Goal: Task Accomplishment & Management: Complete application form

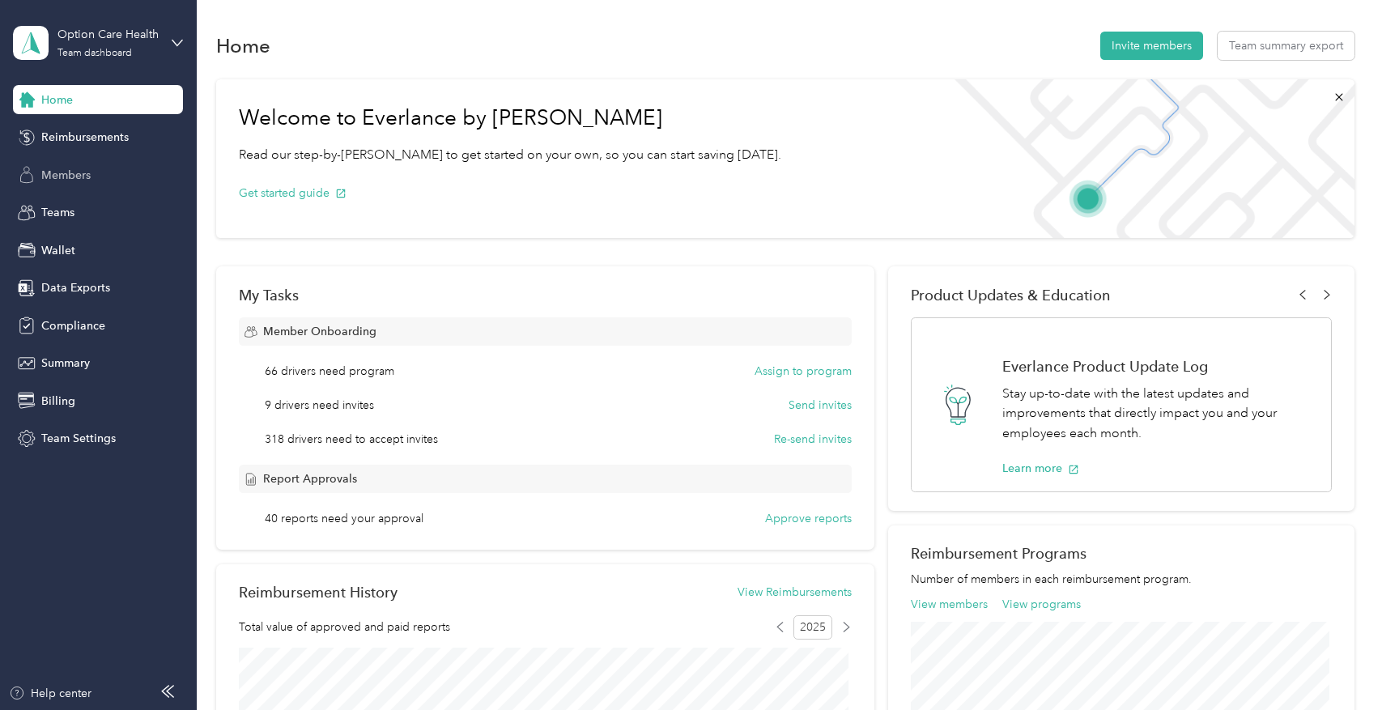
click at [87, 168] on span "Members" at bounding box center [65, 175] width 49 height 17
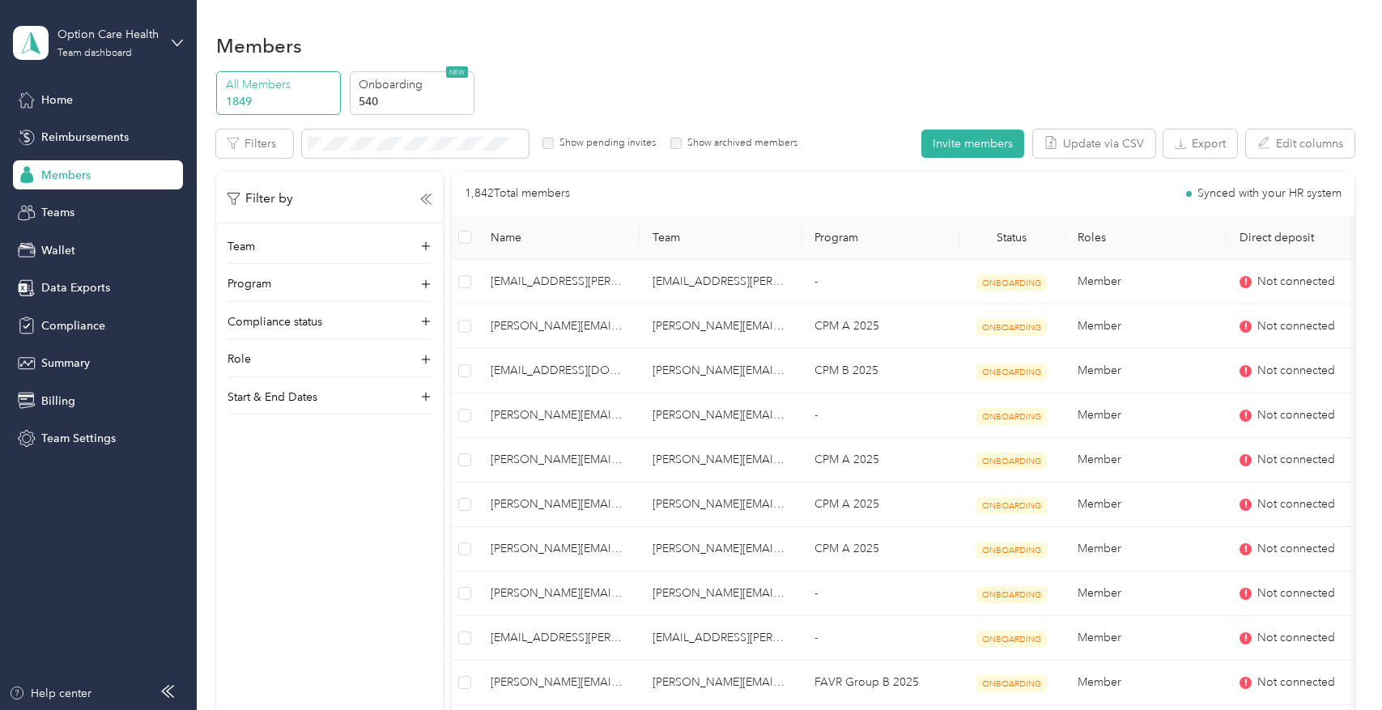
click at [230, 635] on div "Filter by Team Program Compliance status Role Start & End Dates" at bounding box center [329, 527] width 227 height 710
click at [355, 154] on span at bounding box center [415, 144] width 227 height 28
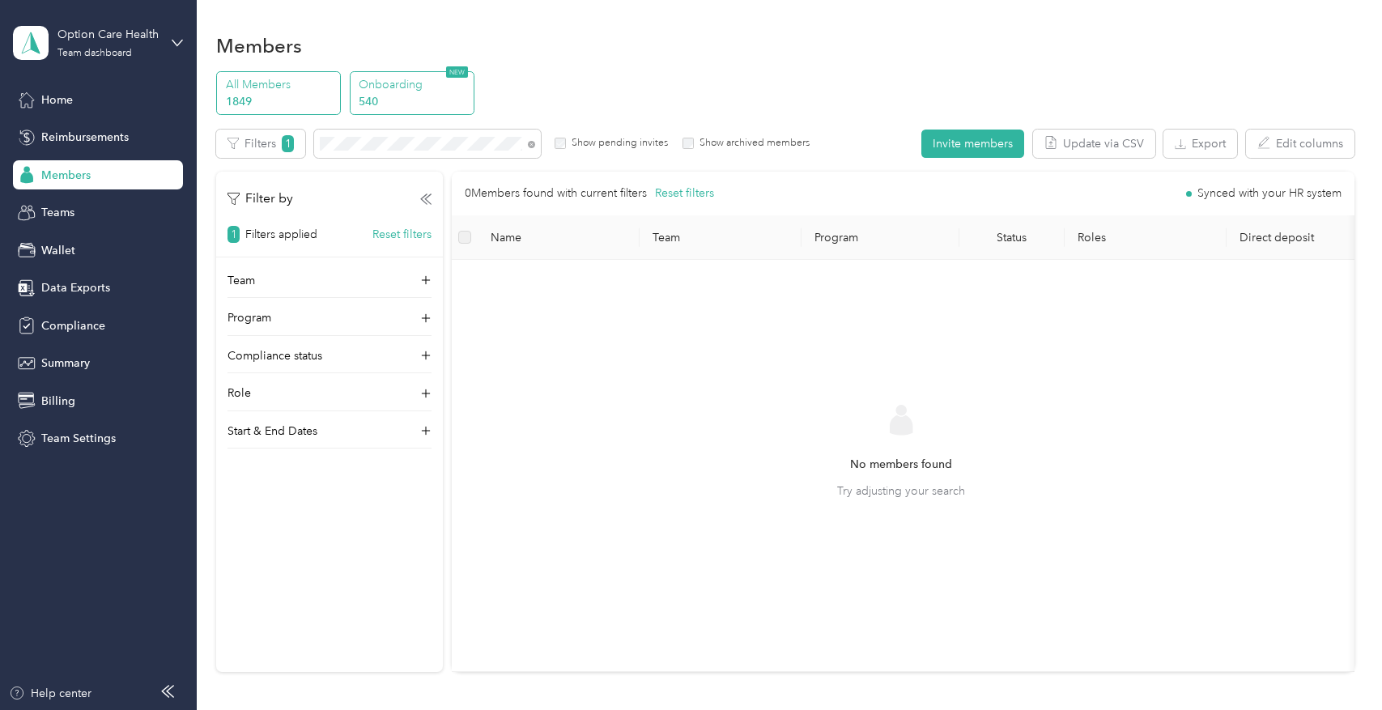
click at [377, 104] on p "540" at bounding box center [414, 101] width 110 height 17
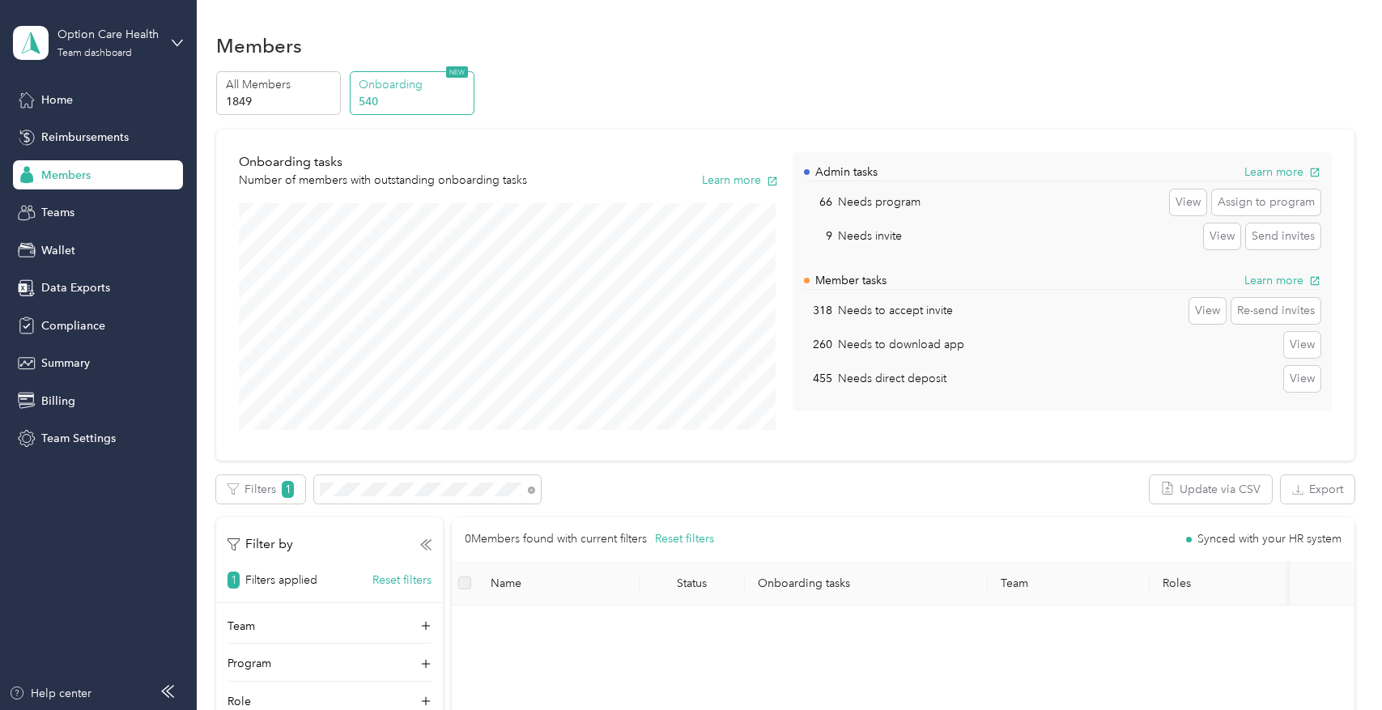
click at [401, 91] on p "Onboarding" at bounding box center [414, 84] width 110 height 17
click at [337, 93] on div "All Members 1849" at bounding box center [278, 93] width 125 height 45
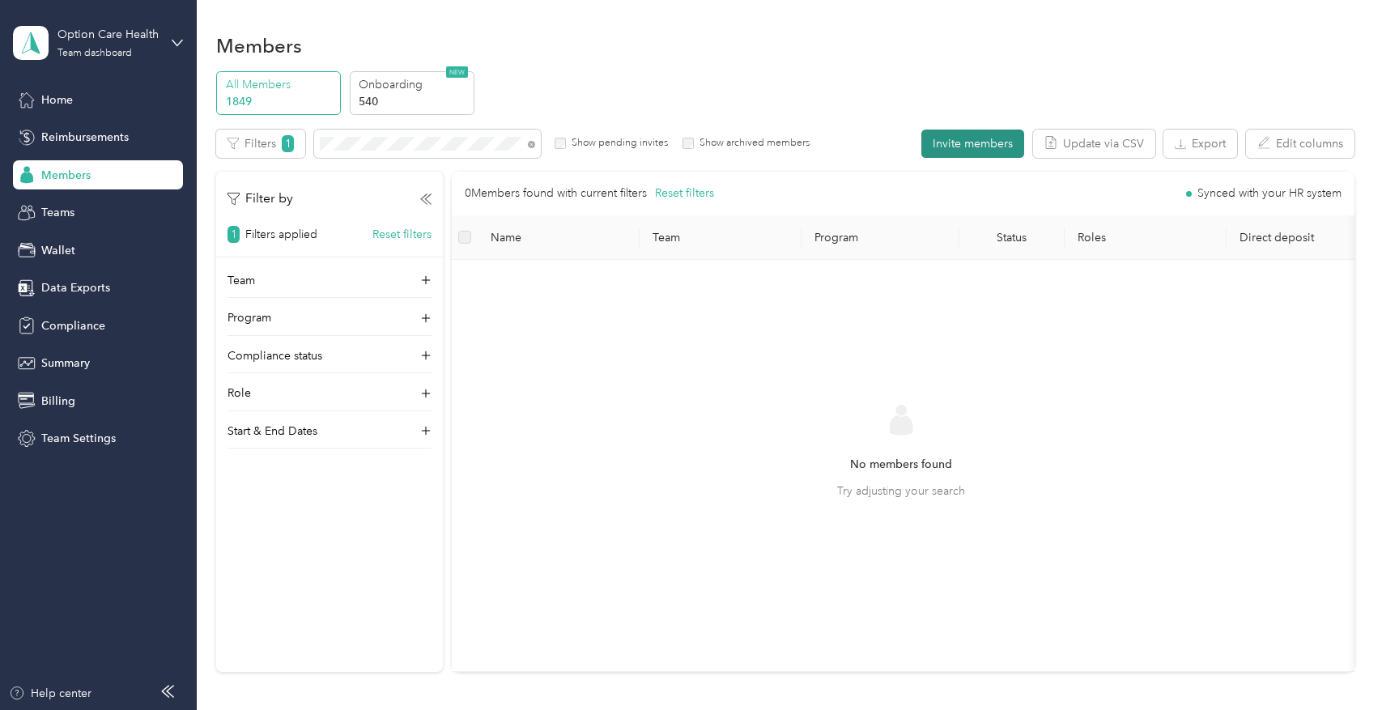
click at [962, 146] on button "Invite members" at bounding box center [973, 144] width 103 height 28
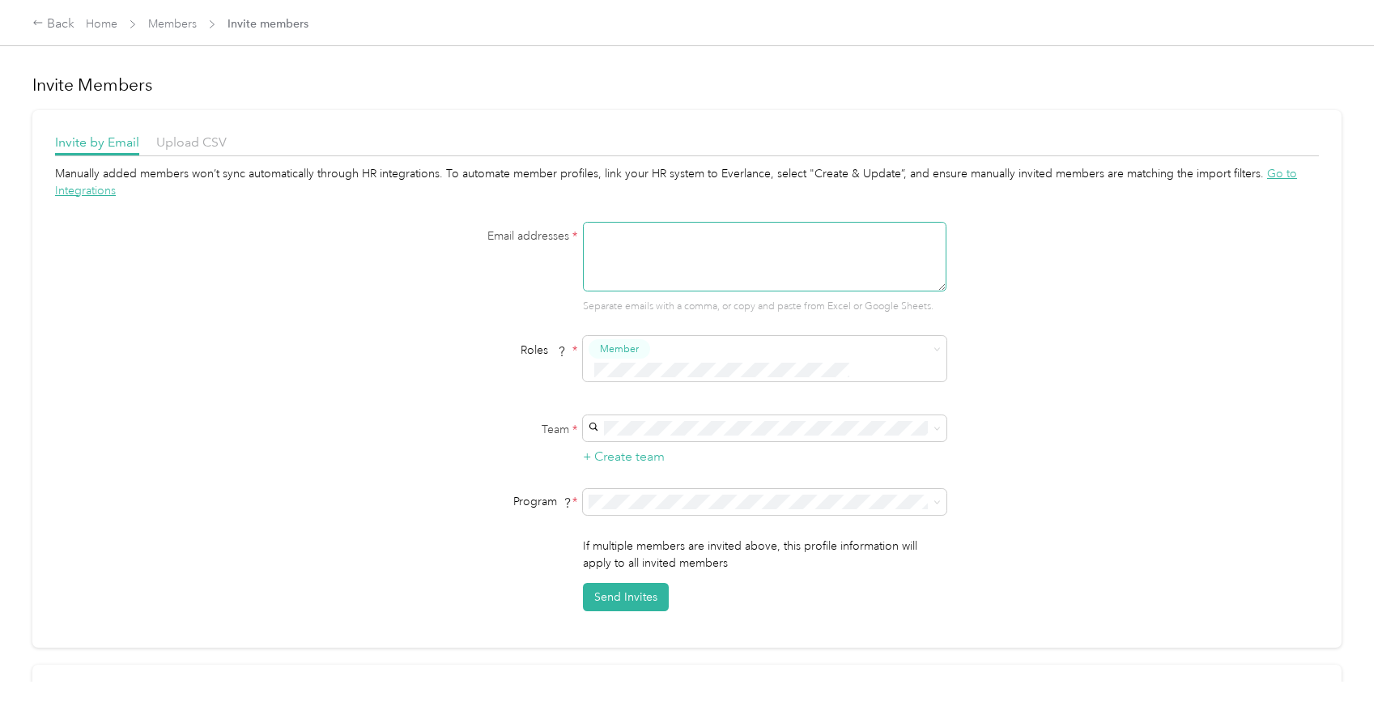
click at [875, 256] on textarea at bounding box center [765, 257] width 364 height 70
paste textarea "[PERSON_NAME][EMAIL_ADDRESS][DOMAIN_NAME]"
type textarea "[PERSON_NAME][EMAIL_ADDRESS][DOMAIN_NAME]"
click at [858, 337] on span "Member" at bounding box center [765, 358] width 364 height 45
click at [1178, 327] on div "Manually added members won’t sync automatically through HR integrations. To aut…" at bounding box center [687, 388] width 1264 height 446
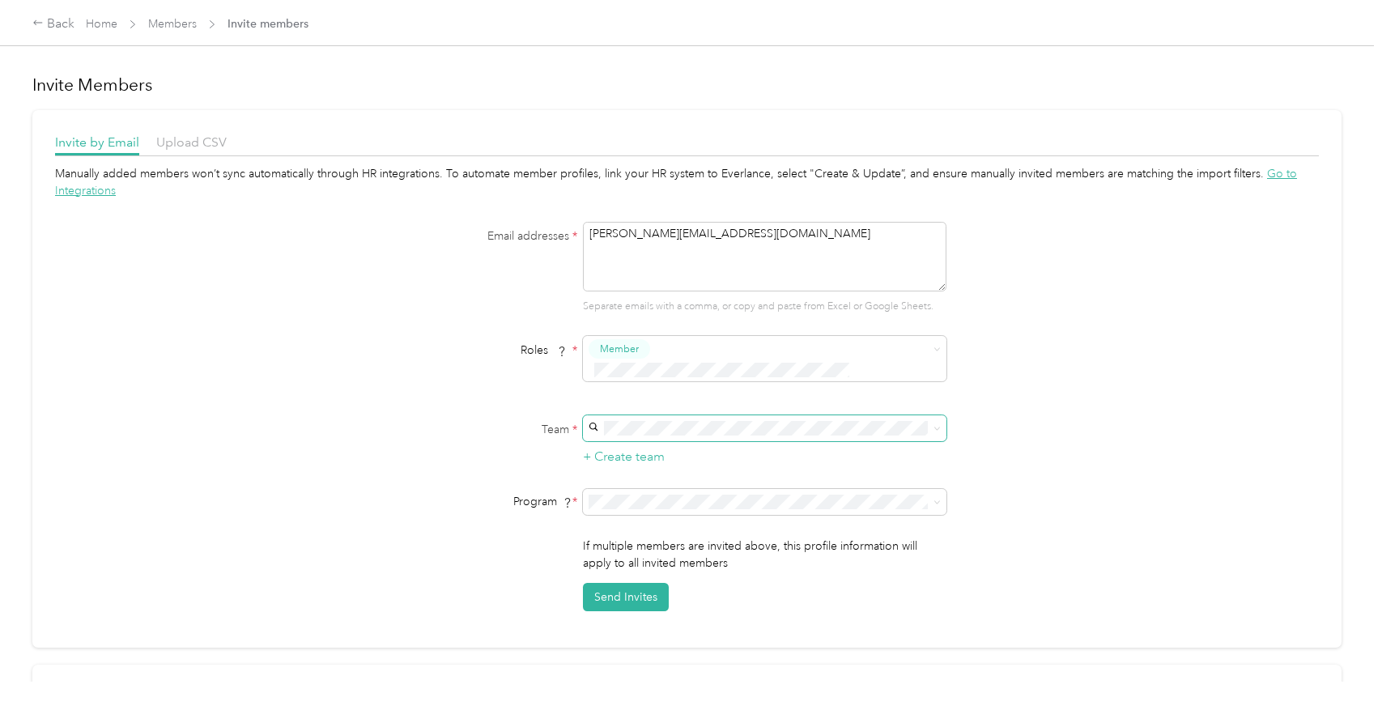
click at [909, 420] on span at bounding box center [765, 428] width 364 height 26
click at [737, 438] on div "[PERSON_NAME][EMAIL_ADDRESS][PERSON_NAME][DOMAIN_NAME] [PERSON_NAME]" at bounding box center [763, 455] width 341 height 54
click at [719, 319] on ol "CPM Programs CPM B 2025 (CPM) CPM A 2025 (CPM) FAVR Programs FAVR Group A 2025 …" at bounding box center [763, 354] width 364 height 227
click at [711, 491] on span at bounding box center [765, 502] width 364 height 26
click at [643, 314] on li "CPM A 2025 (CPM)" at bounding box center [763, 303] width 364 height 28
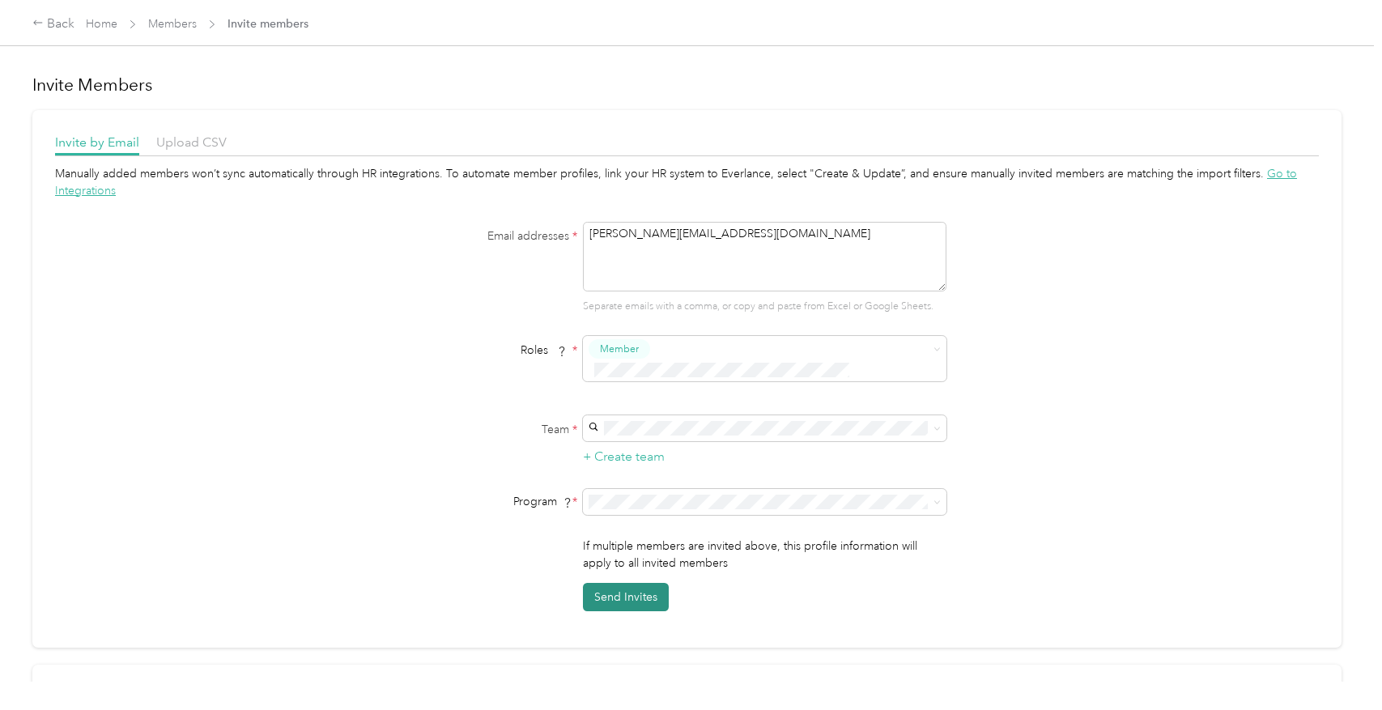
click at [619, 583] on button "Send Invites" at bounding box center [626, 597] width 86 height 28
click at [48, 27] on div "Back" at bounding box center [53, 24] width 42 height 19
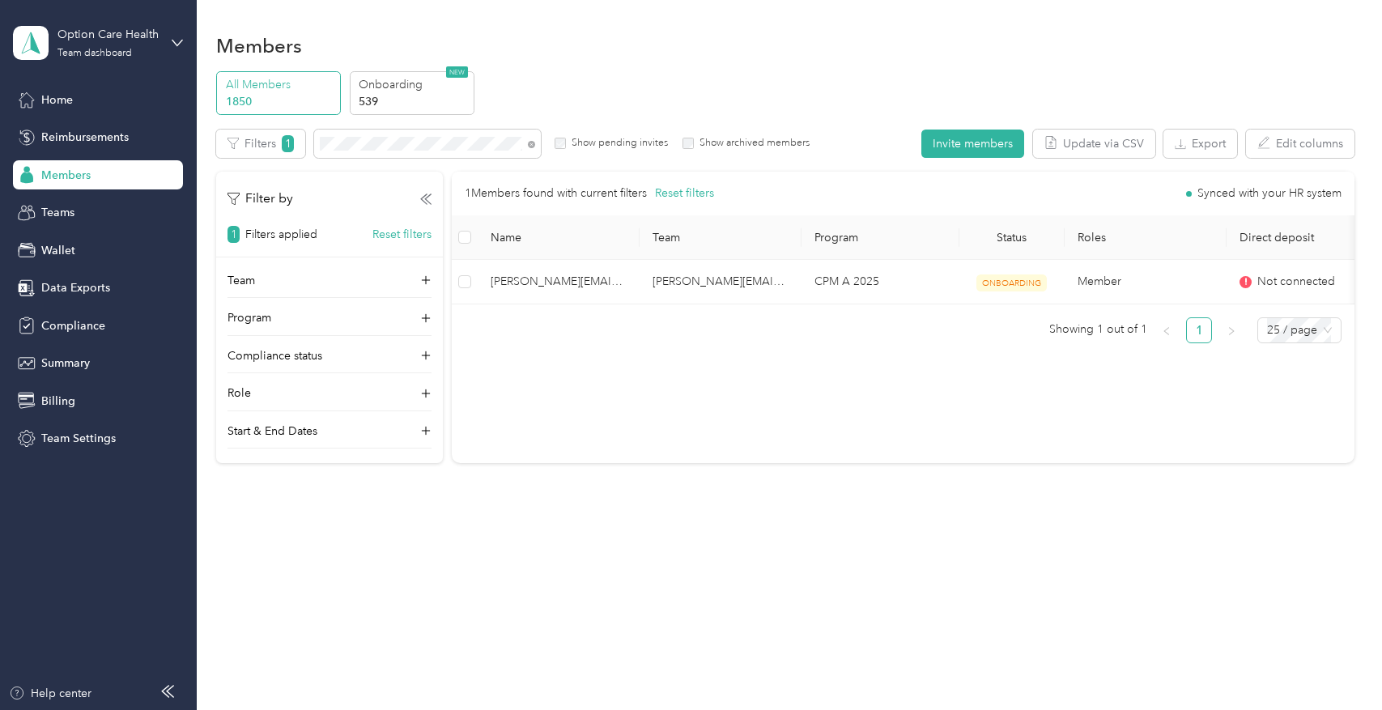
click at [316, 98] on p "1850" at bounding box center [281, 101] width 110 height 17
click at [397, 94] on p "539" at bounding box center [414, 101] width 110 height 17
